Goal: Task Accomplishment & Management: Complete application form

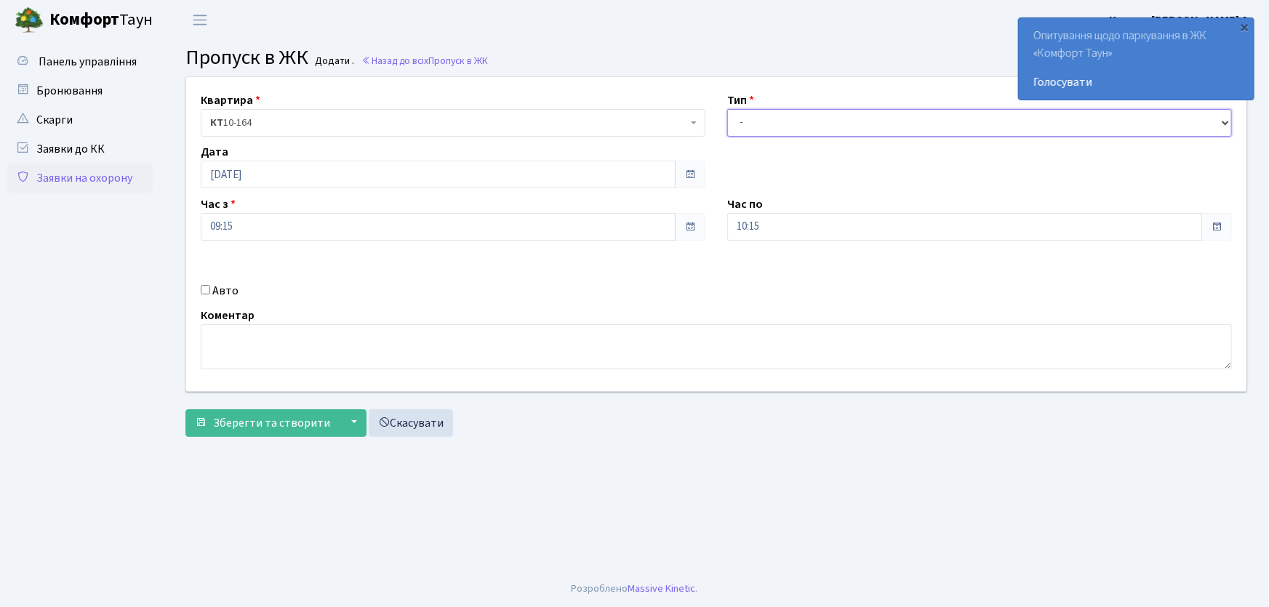
click at [758, 135] on select "- Доставка Таксі Гості Сервіс" at bounding box center [979, 123] width 505 height 28
select select "1"
click at [727, 109] on select "- Доставка Таксі Гості Сервіс" at bounding box center [979, 123] width 505 height 28
drag, startPoint x: 750, startPoint y: 229, endPoint x: 668, endPoint y: 214, distance: 82.9
click at [675, 220] on div "Квартира <b>КТ</b>&nbsp;&nbsp;&nbsp;&nbsp;10-164 КТ 10-164 Тип - Доставка Таксі…" at bounding box center [716, 234] width 1082 height 314
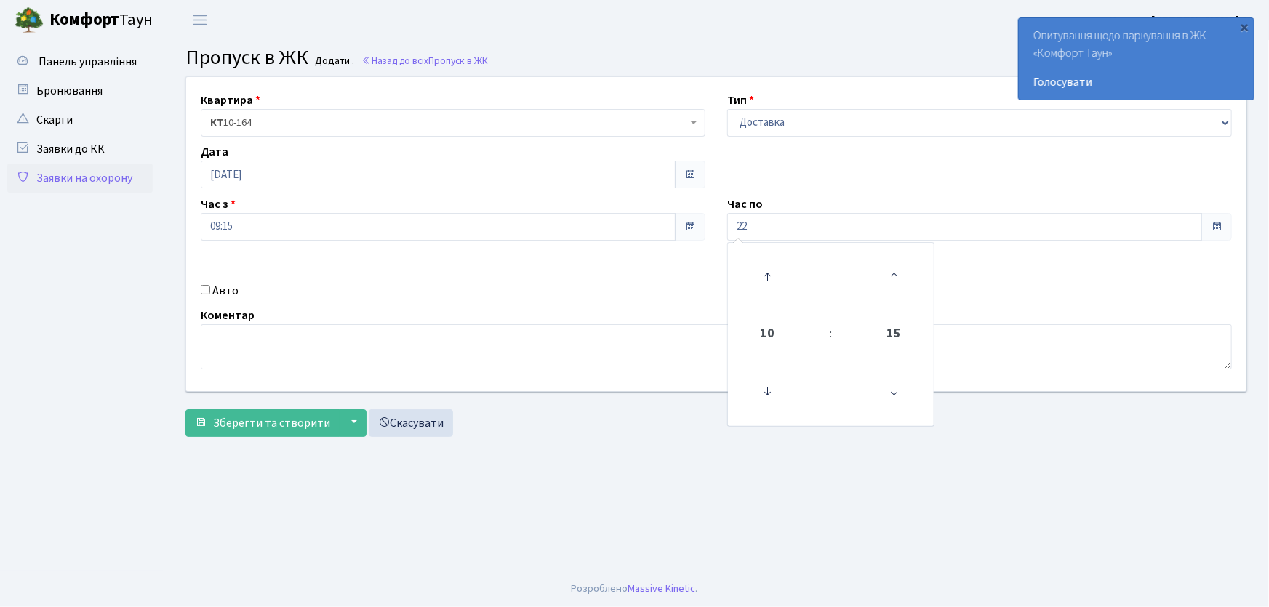
type input "22:00"
click at [116, 185] on link "Заявки на охорону" at bounding box center [79, 178] width 145 height 29
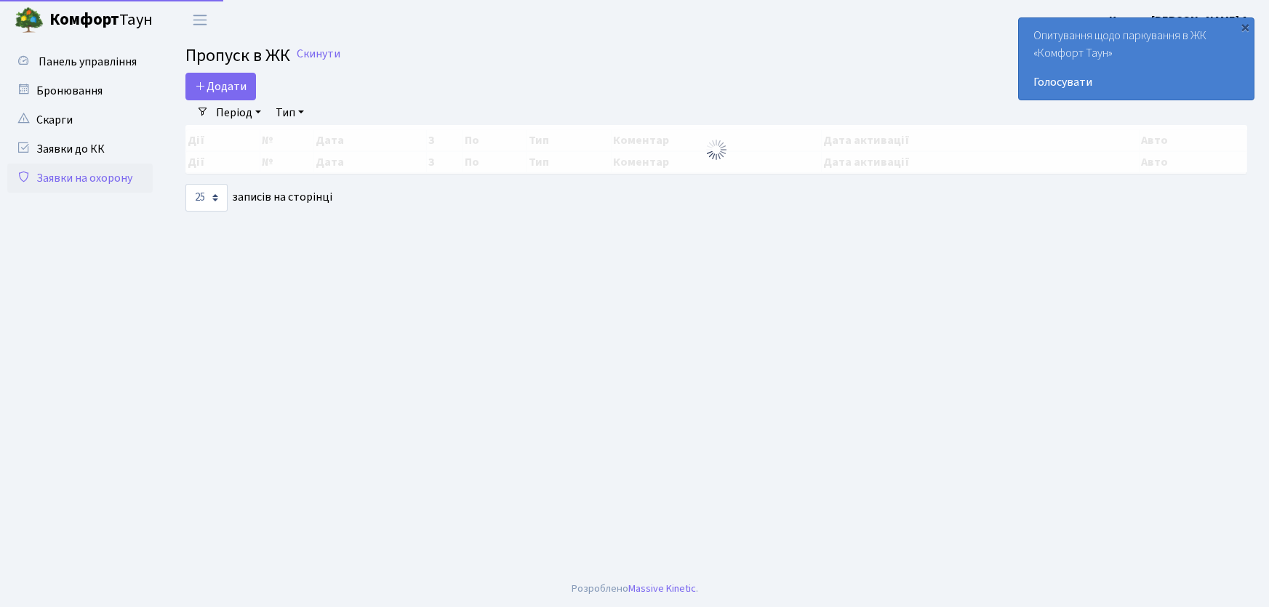
select select "25"
